Goal: Task Accomplishment & Management: Manage account settings

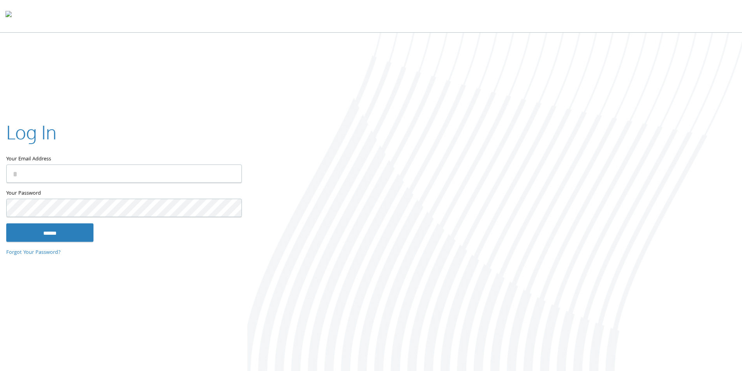
type input "**********"
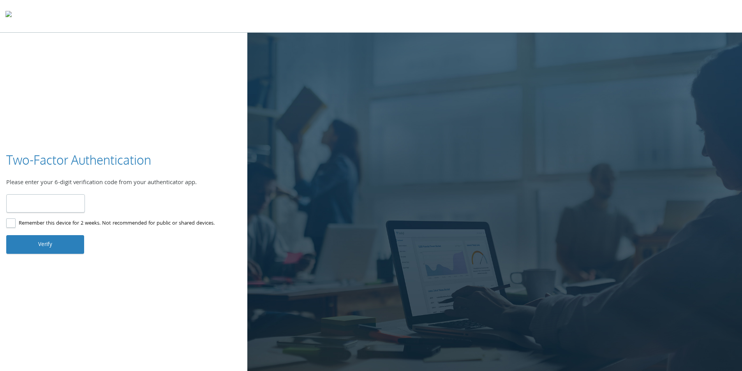
click at [32, 203] on input "number" at bounding box center [45, 203] width 79 height 18
type input "******"
